Goal: Information Seeking & Learning: Learn about a topic

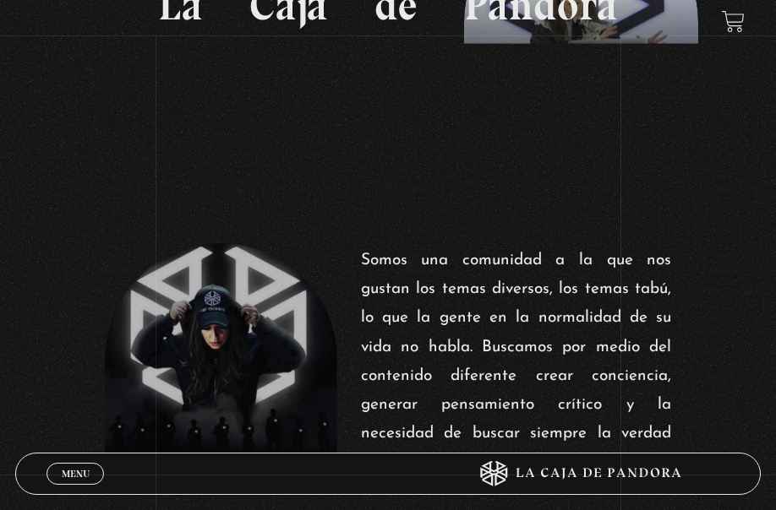
scroll to position [253, 0]
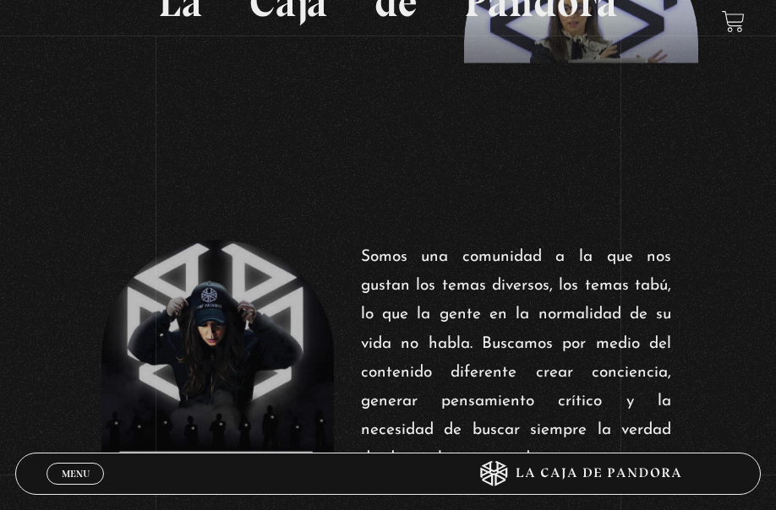
click at [84, 465] on link "Menu Cerrar" at bounding box center [74, 474] width 57 height 22
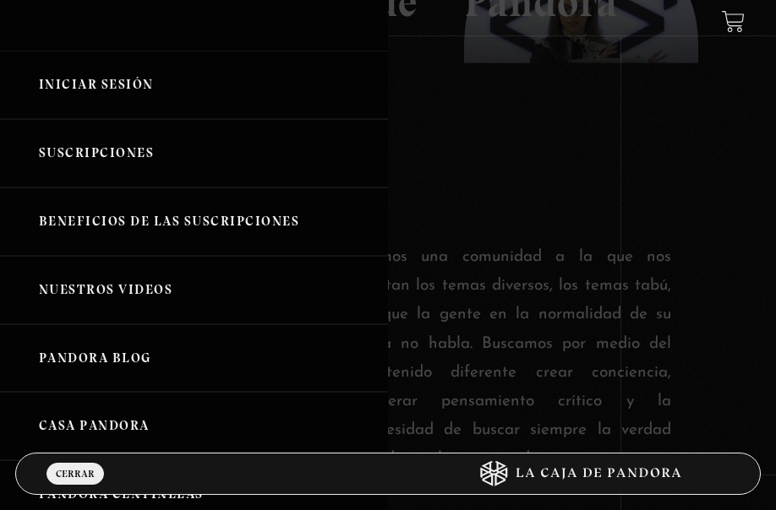
click at [105, 77] on link "Iniciar Sesión" at bounding box center [194, 85] width 388 height 68
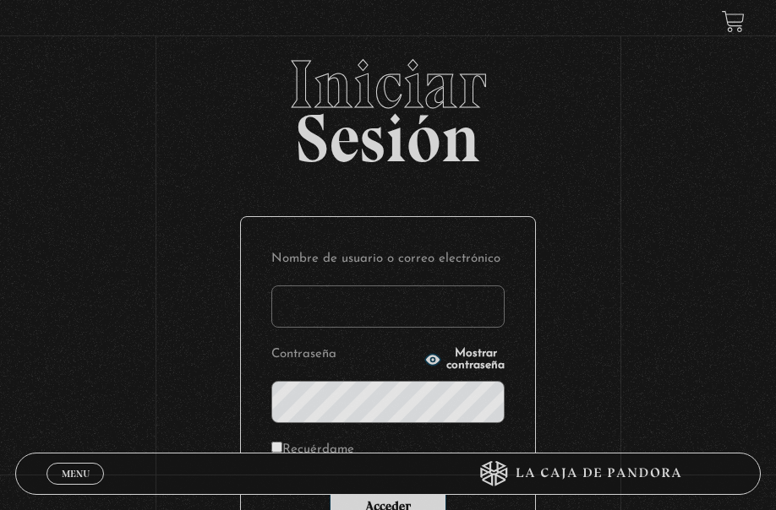
click at [461, 293] on input "Nombre de usuario o correo electrónico" at bounding box center [387, 307] width 233 height 42
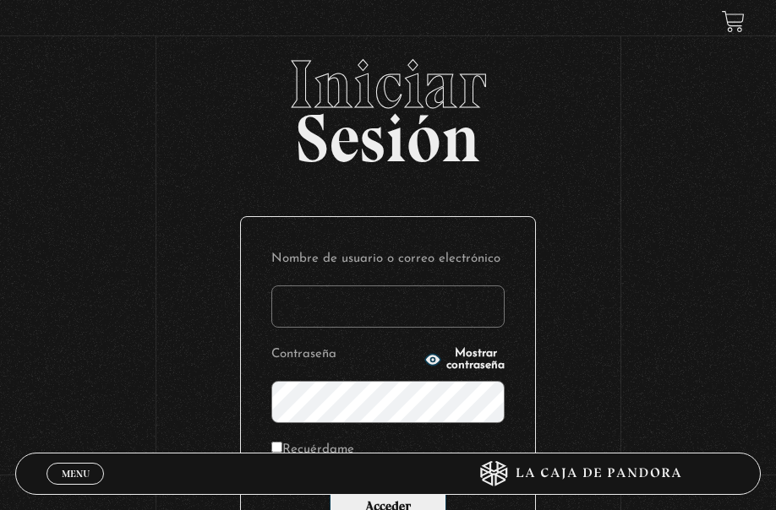
type input "DMORALESPALAVECINO@GMAIL.COM"
click at [329, 487] on input "Acceder" at bounding box center [387, 508] width 117 height 42
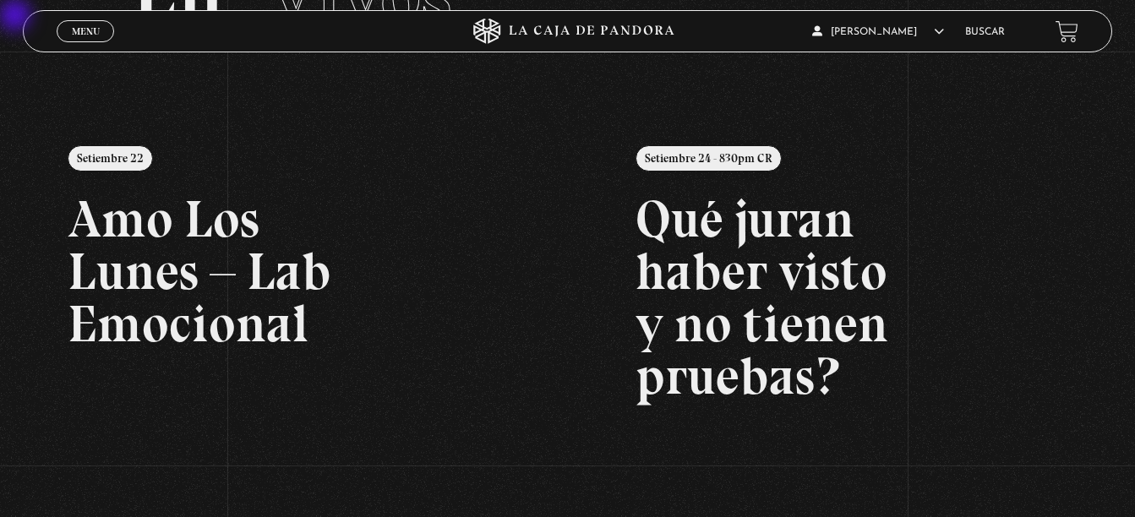
scroll to position [84, 0]
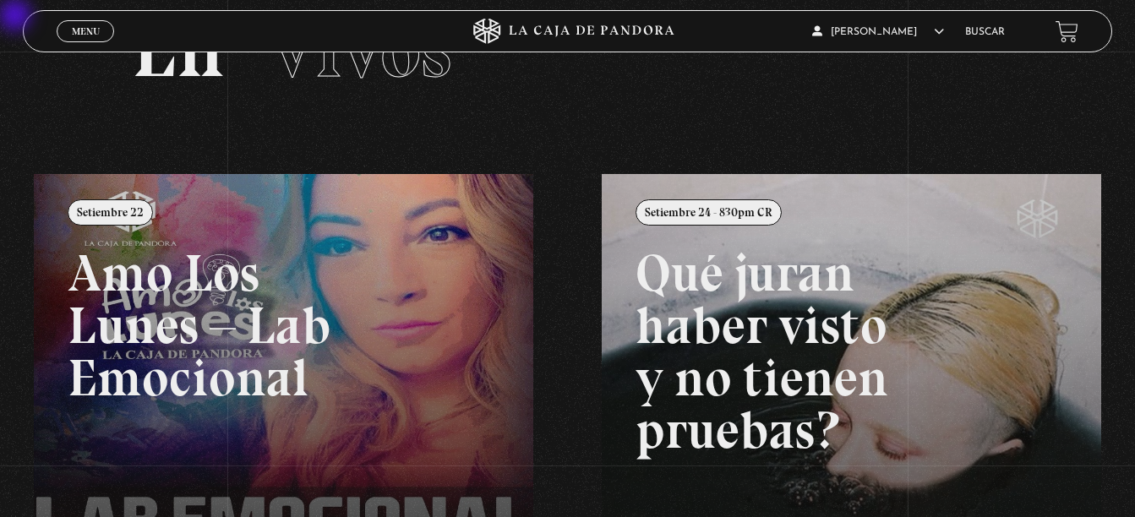
click at [775, 30] on link "Buscar" at bounding box center [985, 32] width 40 height 10
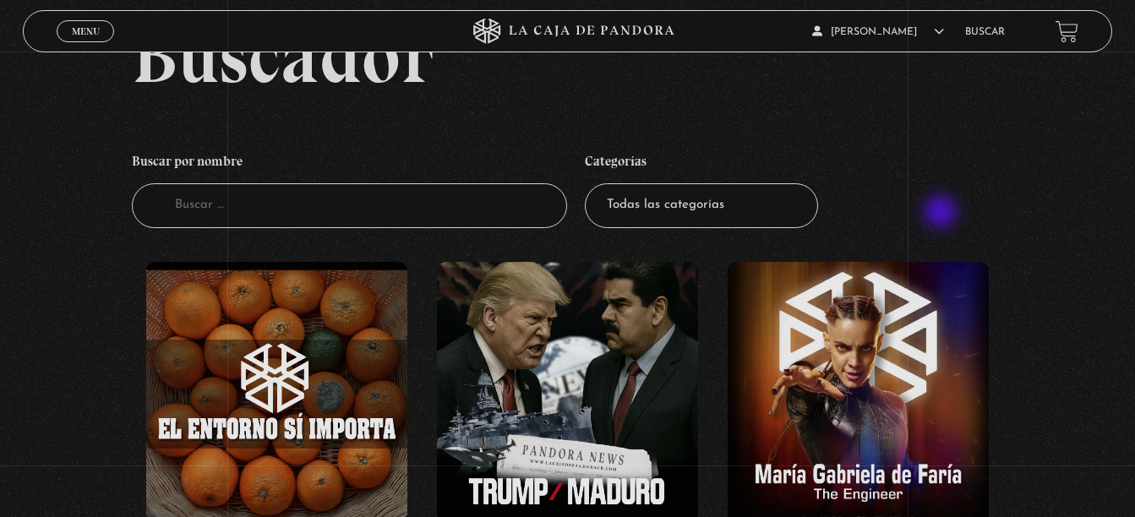
scroll to position [84, 0]
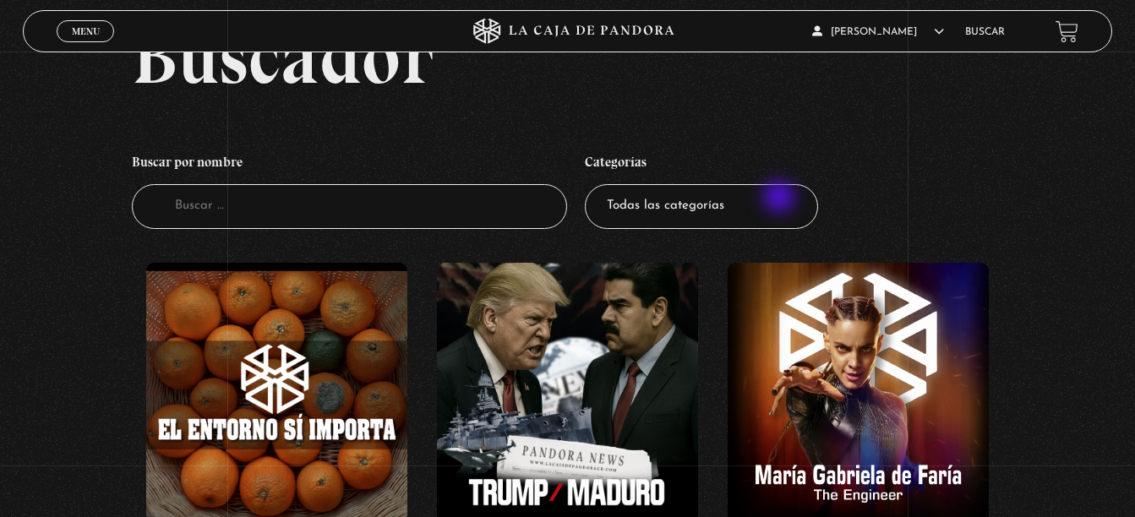
click at [781, 199] on select "Todas las categorías 11:11 Humanitario (1) Amo los Lunes (3) Análisis de series…" at bounding box center [701, 206] width 233 height 45
select select "charlas"
click at [591, 184] on select "Todas las categorías 11:11 Humanitario (1) Amo los Lunes (3) Análisis de series…" at bounding box center [701, 206] width 233 height 45
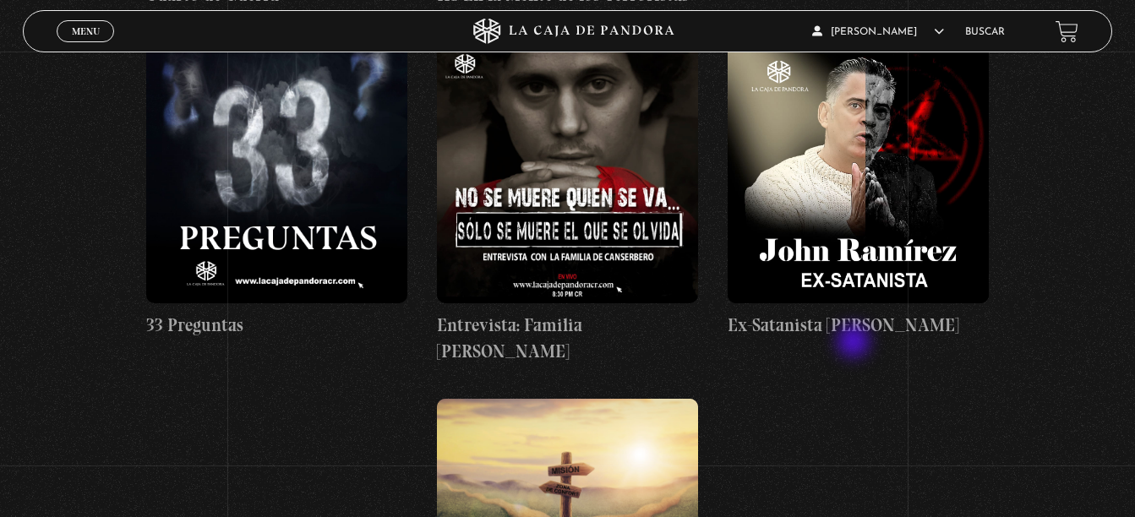
scroll to position [845, 0]
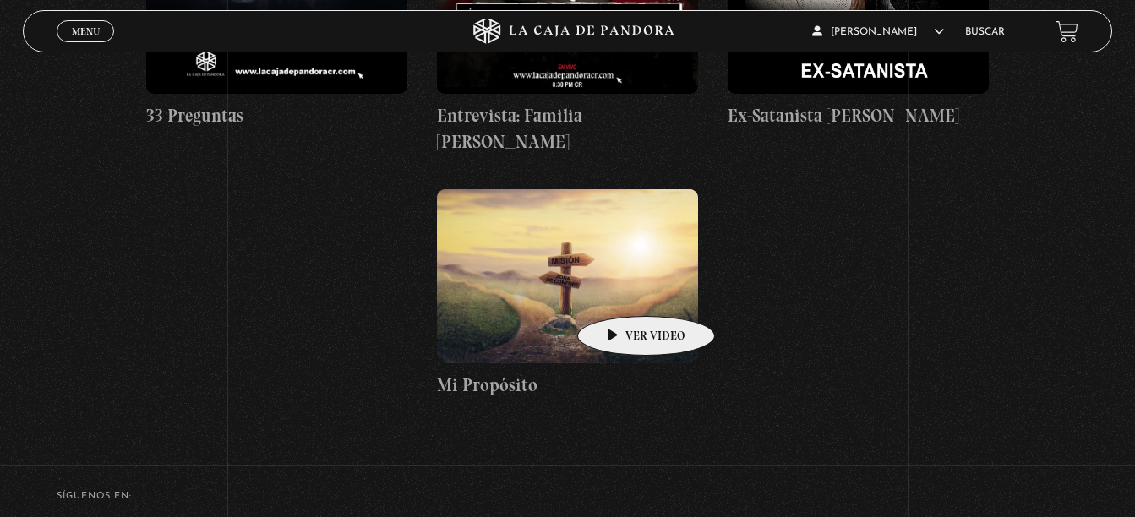
click at [619, 291] on figure at bounding box center [567, 276] width 261 height 174
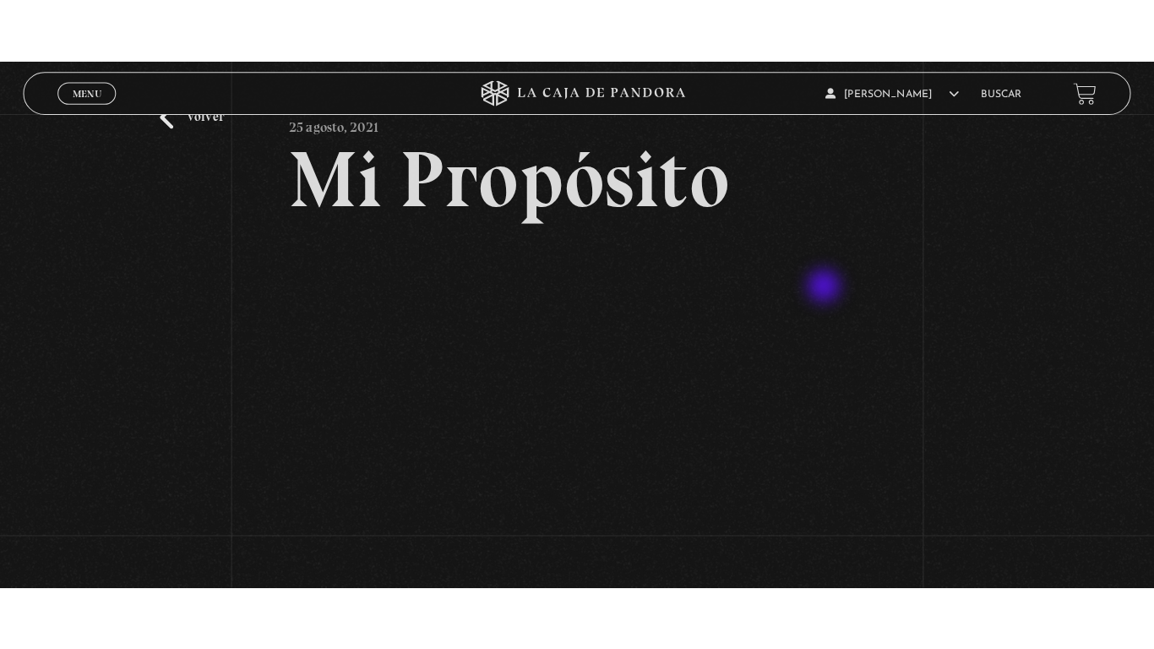
scroll to position [169, 0]
